Goal: Information Seeking & Learning: Learn about a topic

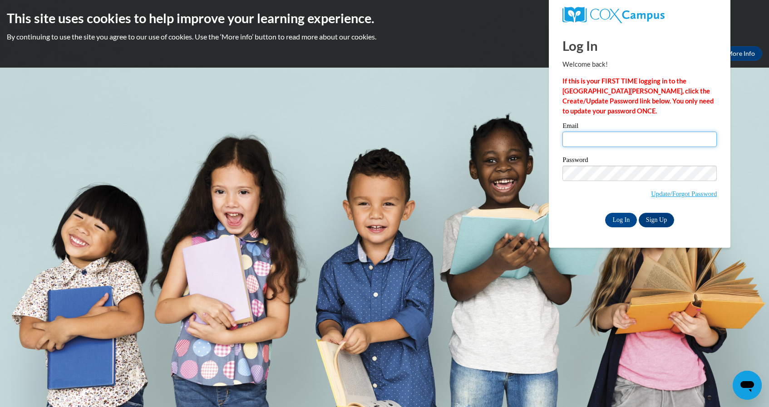
type input "tbowman@kindezi.org"
click at [623, 223] on input "Log In" at bounding box center [621, 220] width 32 height 15
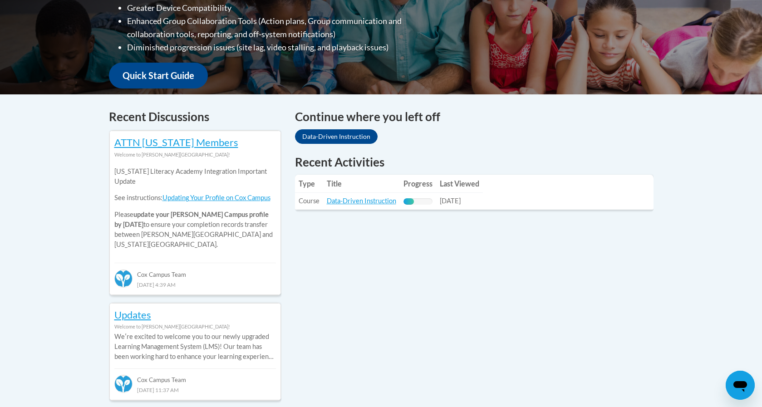
scroll to position [331, 0]
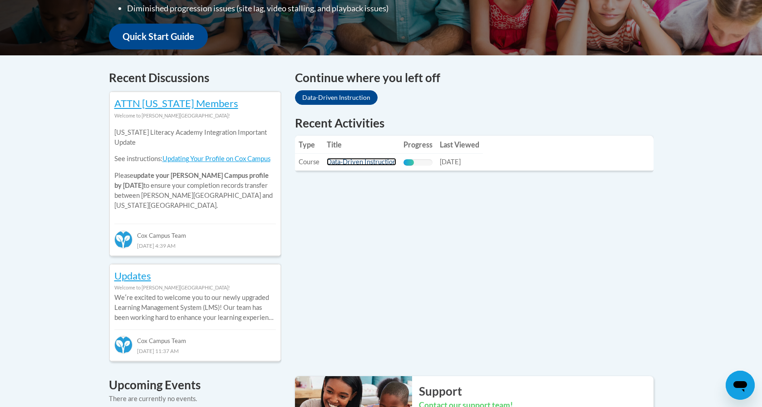
click at [351, 161] on link "Data-Driven Instruction" at bounding box center [361, 162] width 69 height 8
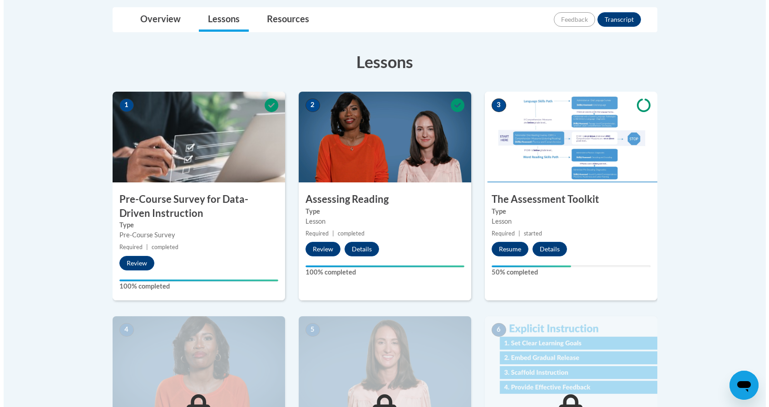
scroll to position [251, 0]
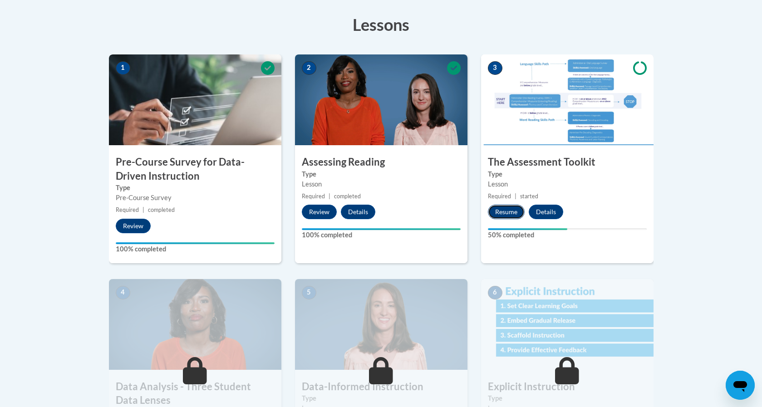
click at [503, 210] on button "Resume" at bounding box center [506, 212] width 37 height 15
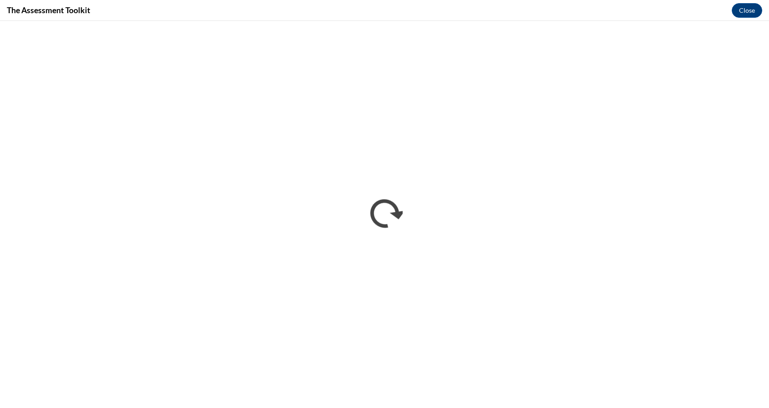
scroll to position [0, 0]
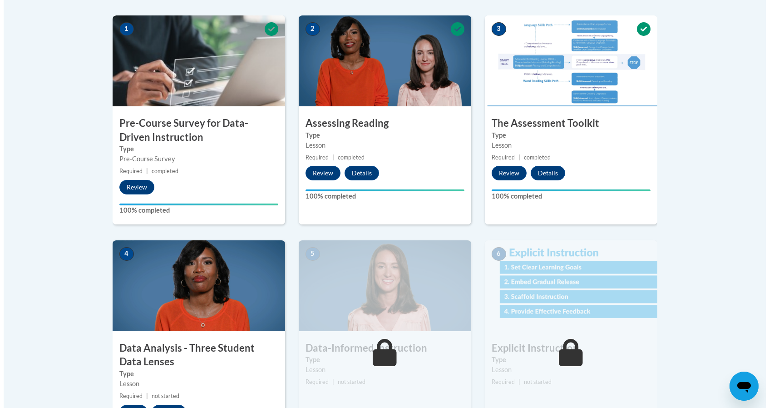
scroll to position [339, 0]
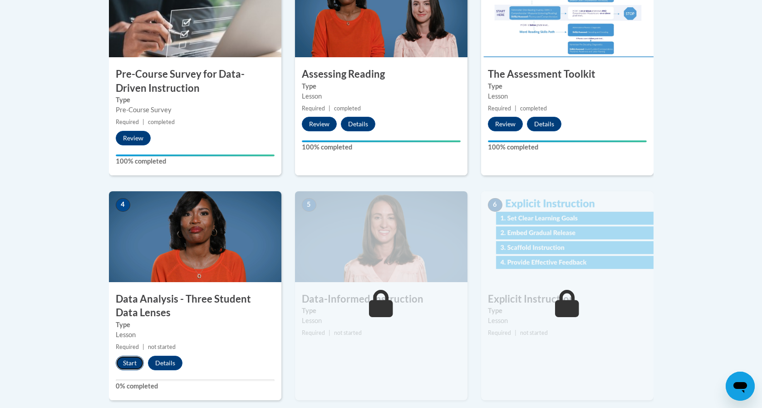
click at [129, 365] on button "Start" at bounding box center [130, 363] width 28 height 15
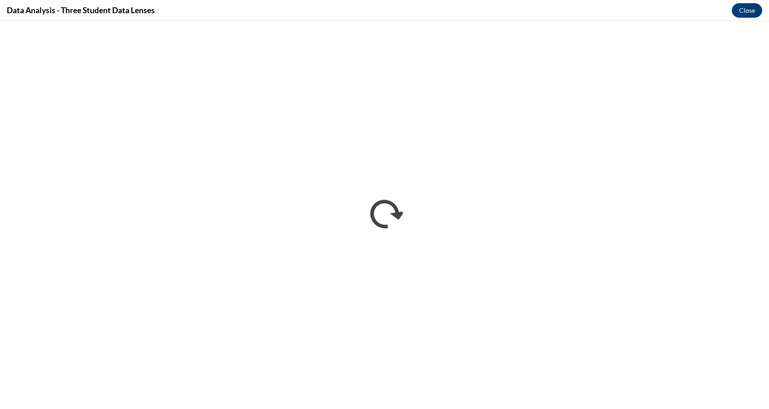
scroll to position [0, 0]
